Goal: Navigation & Orientation: Go to known website

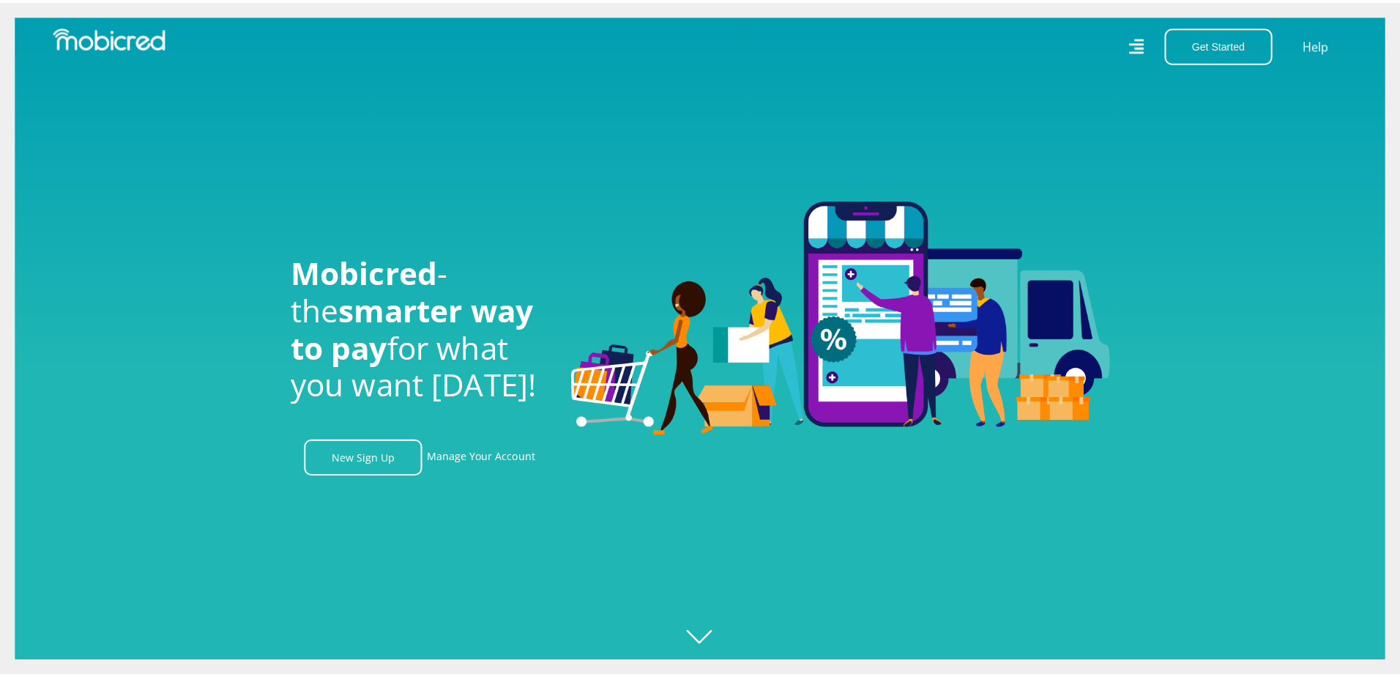
scroll to position [0, 1878]
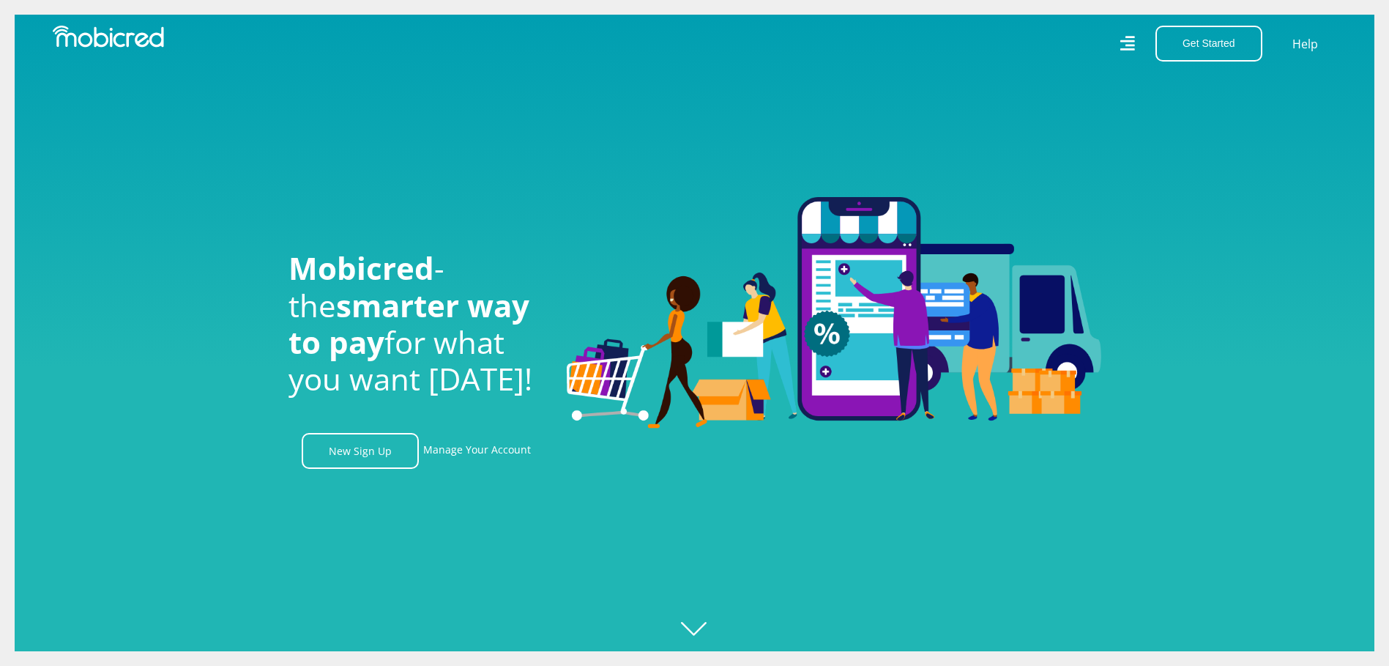
click at [1127, 48] on icon at bounding box center [1127, 43] width 15 height 21
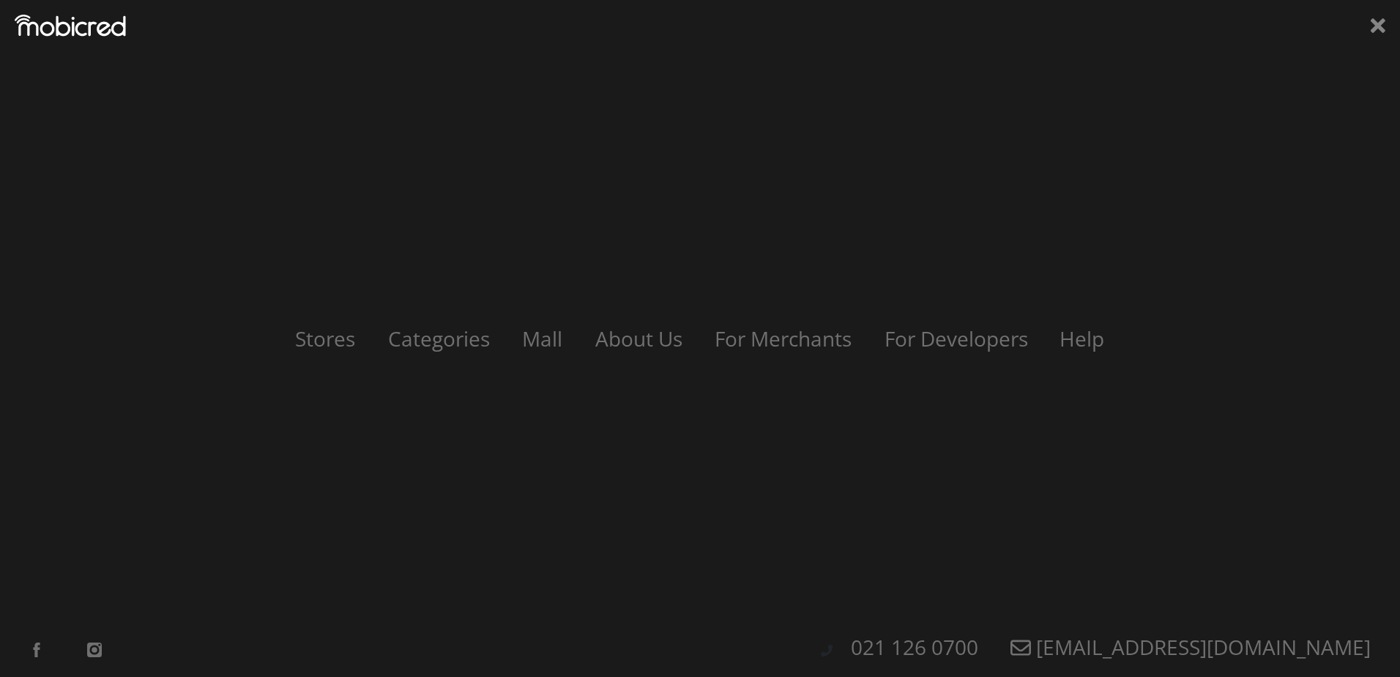
scroll to position [0, 2713]
click at [334, 343] on link "Stores" at bounding box center [325, 338] width 94 height 28
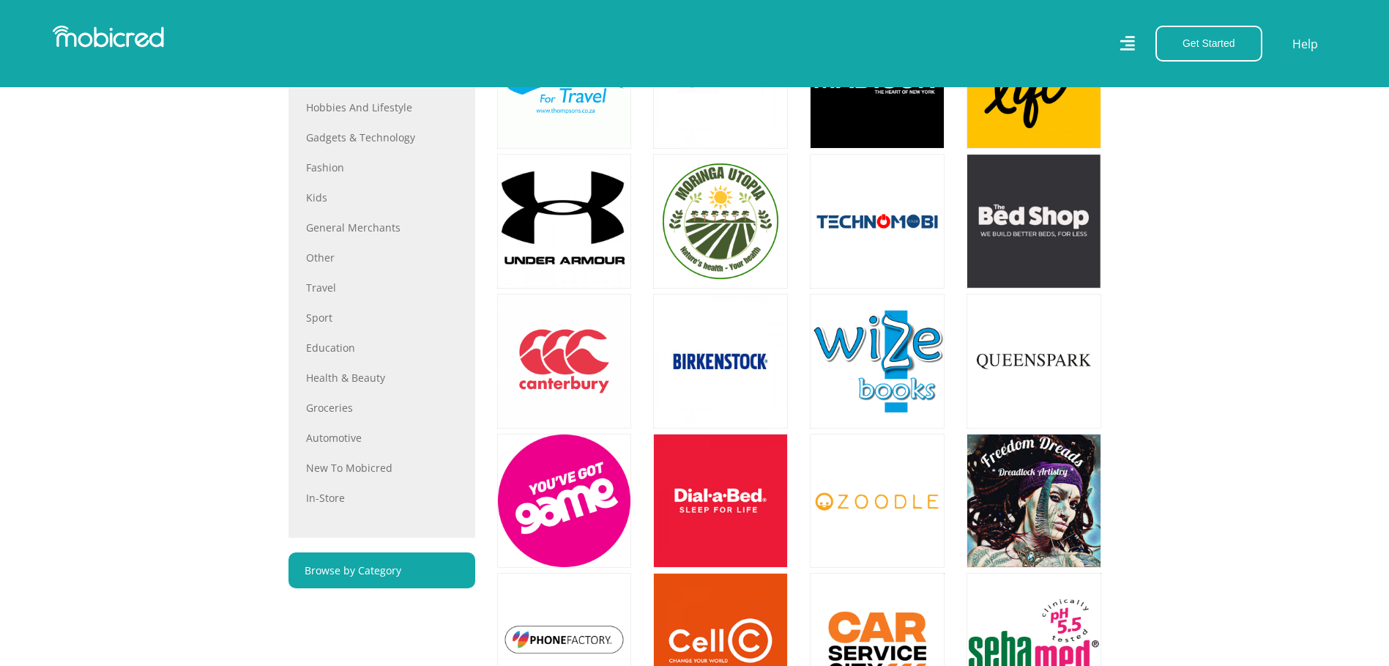
scroll to position [659, 0]
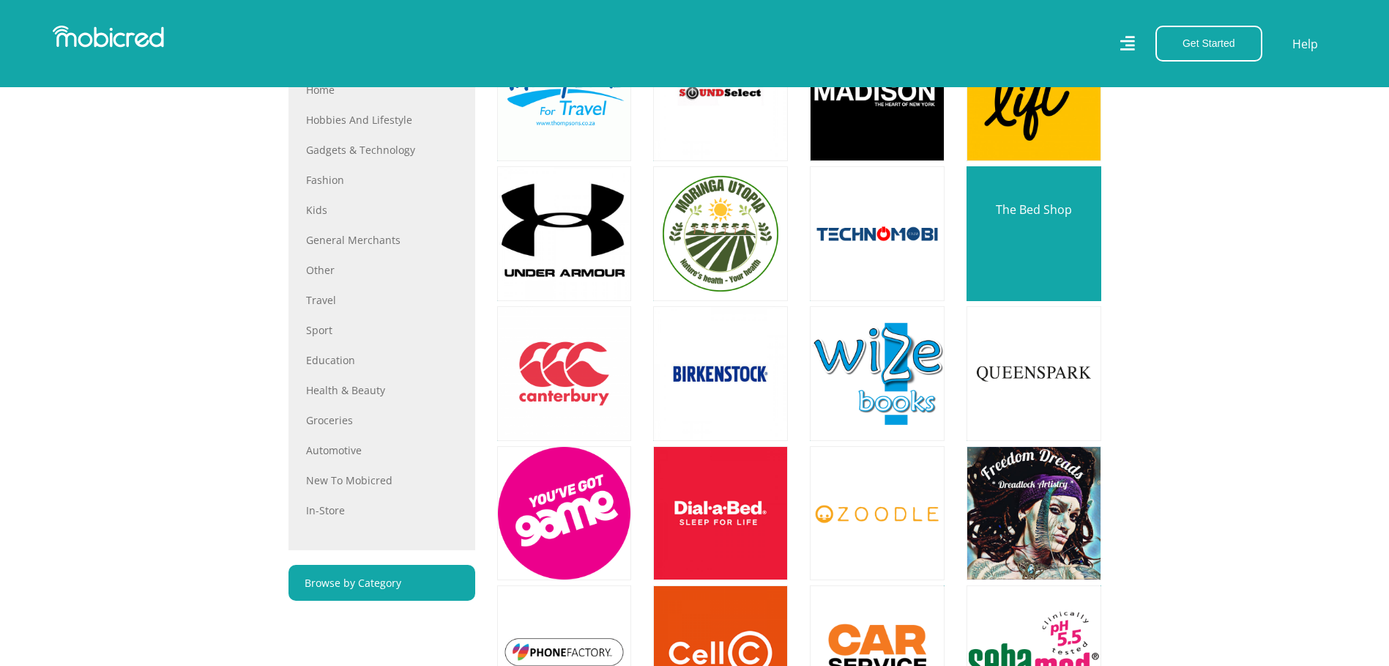
click at [1046, 216] on link at bounding box center [1034, 234] width 158 height 158
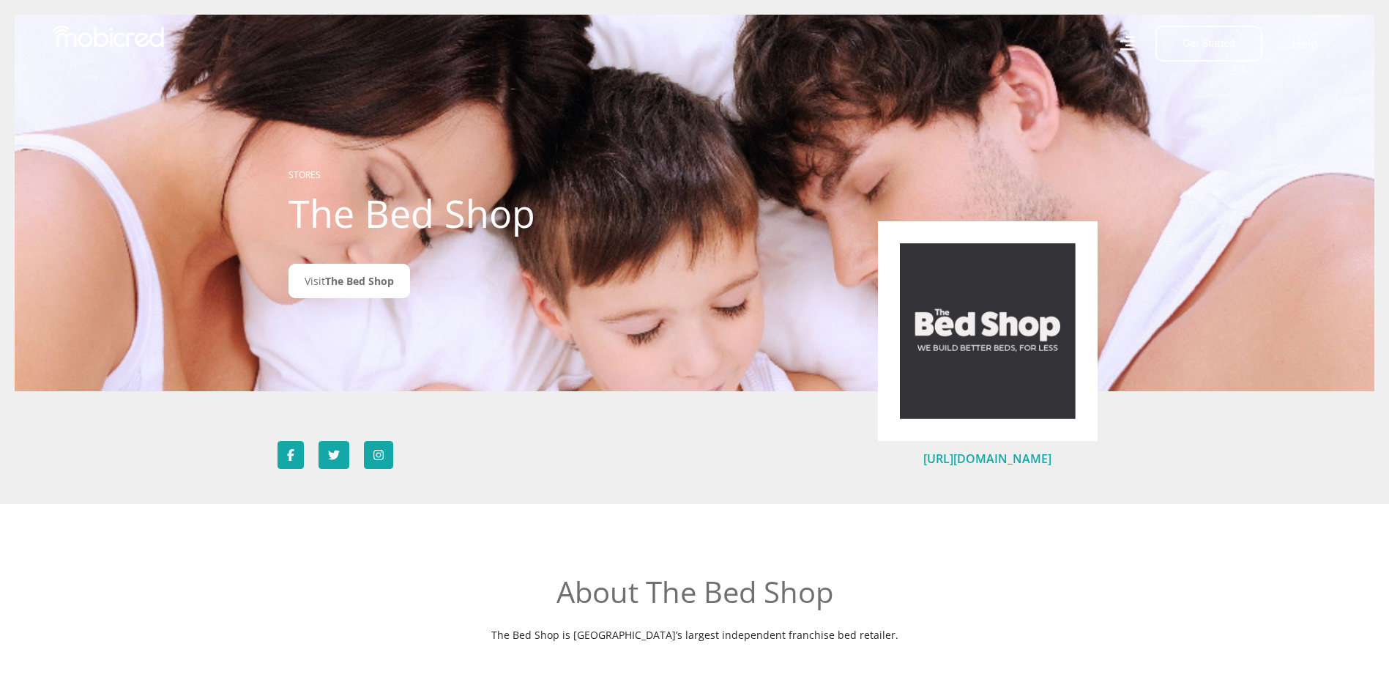
click at [988, 460] on link "[URL][DOMAIN_NAME]" at bounding box center [987, 458] width 128 height 16
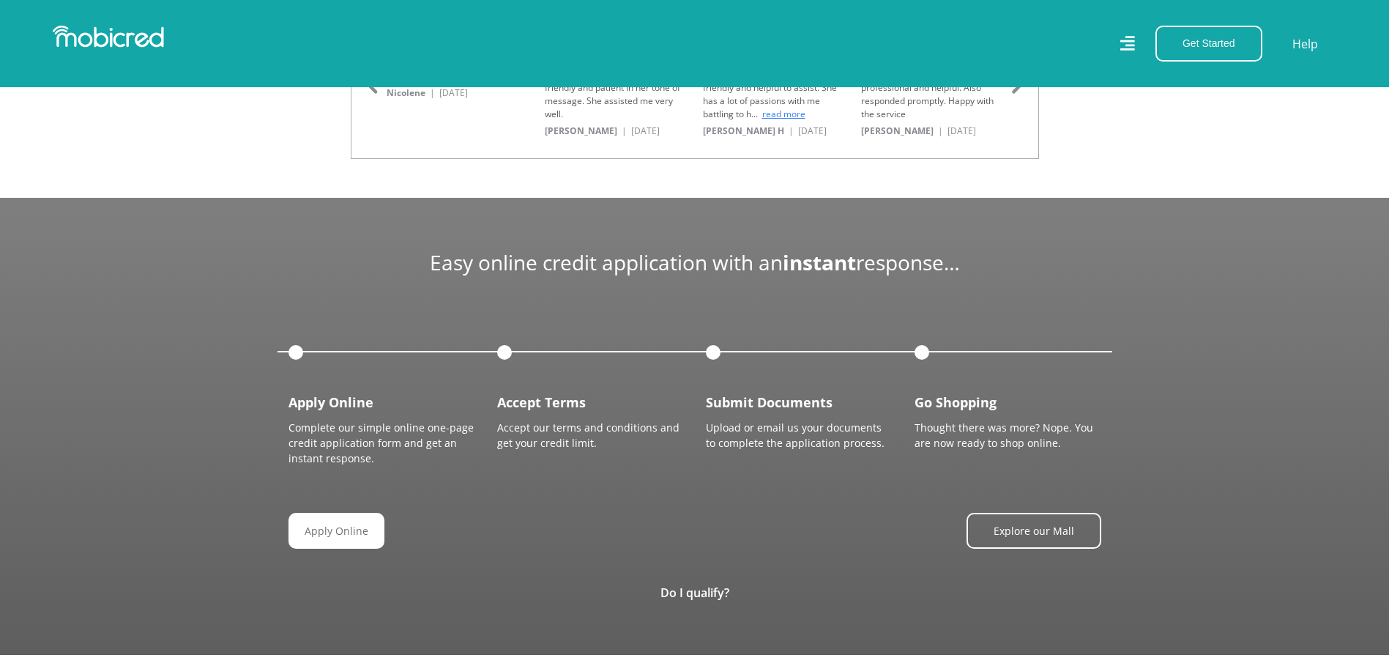
scroll to position [0, 2504]
